Goal: Transaction & Acquisition: Purchase product/service

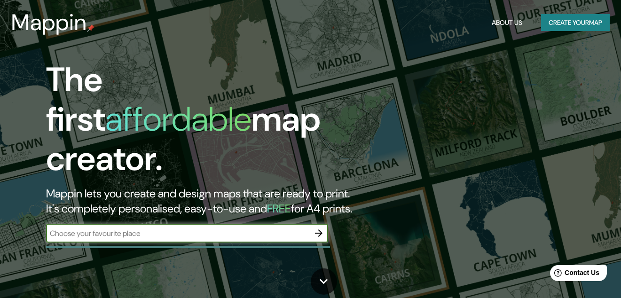
click at [258, 228] on input "text" at bounding box center [177, 233] width 263 height 11
type input "[GEOGRAPHIC_DATA]"
click at [313, 227] on icon "button" at bounding box center [318, 232] width 11 height 11
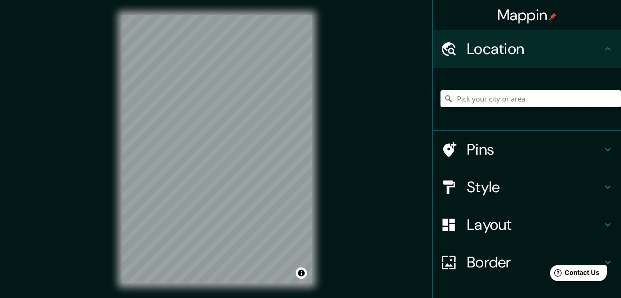
click at [475, 100] on input "Pick your city or area" at bounding box center [530, 98] width 180 height 17
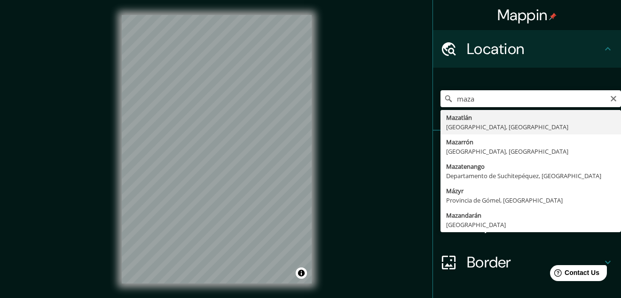
type input "[GEOGRAPHIC_DATA], [GEOGRAPHIC_DATA], [GEOGRAPHIC_DATA]"
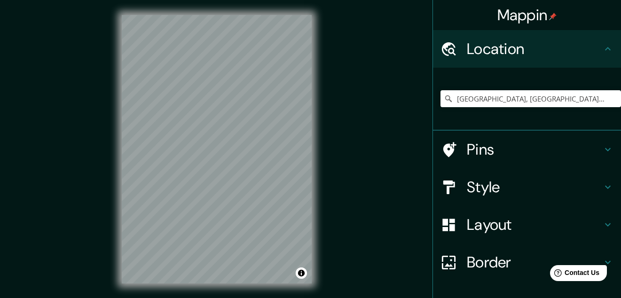
click at [512, 140] on div "Pins" at bounding box center [527, 150] width 188 height 38
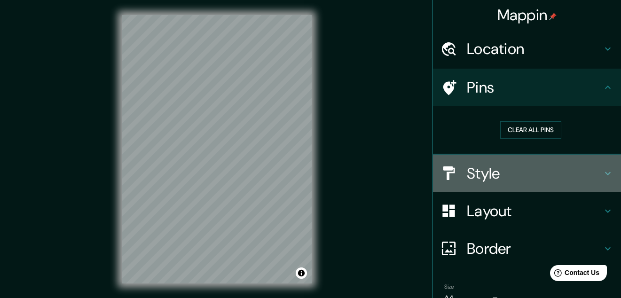
click at [513, 168] on h4 "Style" at bounding box center [534, 173] width 135 height 19
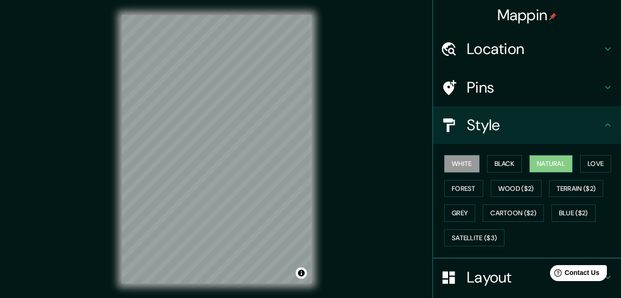
click at [554, 163] on button "Natural" at bounding box center [550, 163] width 43 height 17
click at [354, 155] on div "Mappin Location [GEOGRAPHIC_DATA], [GEOGRAPHIC_DATA], [GEOGRAPHIC_DATA] Pins St…" at bounding box center [310, 156] width 621 height 313
click at [267, 50] on div at bounding box center [271, 48] width 8 height 8
click at [199, 15] on div at bounding box center [217, 15] width 190 height 0
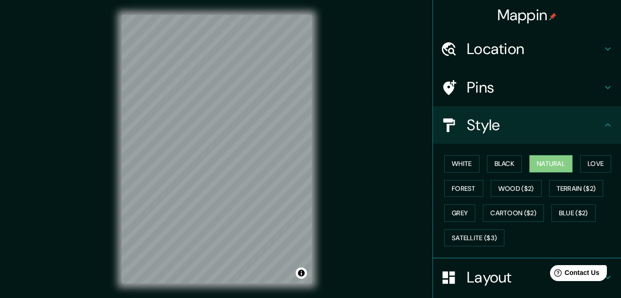
click at [328, 31] on div "Mappin Location [GEOGRAPHIC_DATA], [GEOGRAPHIC_DATA], [GEOGRAPHIC_DATA] Pins St…" at bounding box center [310, 156] width 621 height 313
click at [344, 20] on div "Mappin Location [GEOGRAPHIC_DATA], [GEOGRAPHIC_DATA], [GEOGRAPHIC_DATA] Pins St…" at bounding box center [310, 156] width 621 height 313
click at [339, 31] on div "Mappin Location [GEOGRAPHIC_DATA], [GEOGRAPHIC_DATA], [GEOGRAPHIC_DATA] Pins St…" at bounding box center [310, 156] width 621 height 313
drag, startPoint x: 211, startPoint y: 150, endPoint x: 223, endPoint y: 145, distance: 12.7
click at [223, 145] on div at bounding box center [223, 144] width 8 height 8
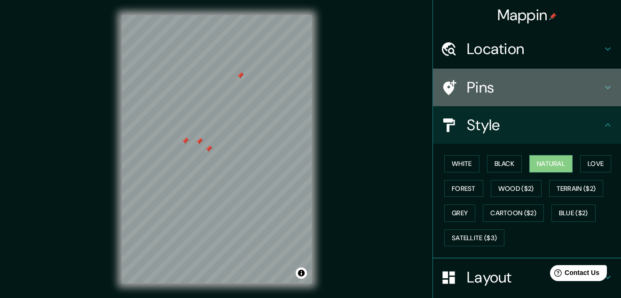
click at [491, 86] on h4 "Pins" at bounding box center [534, 87] width 135 height 19
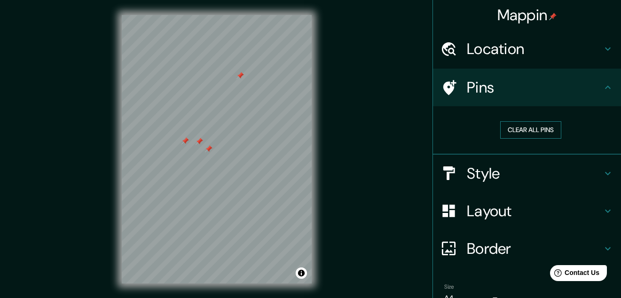
click at [521, 128] on button "Clear all pins" at bounding box center [530, 129] width 61 height 17
